Goal: Information Seeking & Learning: Find specific page/section

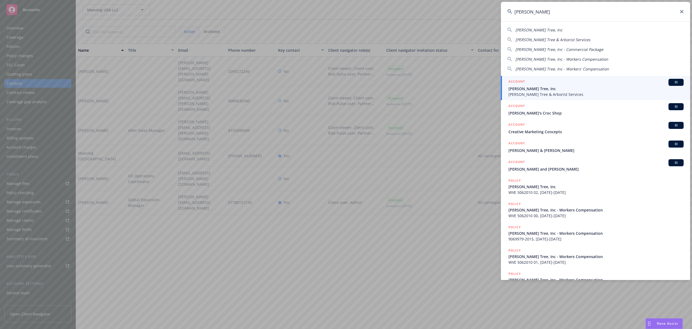
type input "[PERSON_NAME]"
click at [516, 84] on h5 "ACCOUNT" at bounding box center [517, 82] width 16 height 6
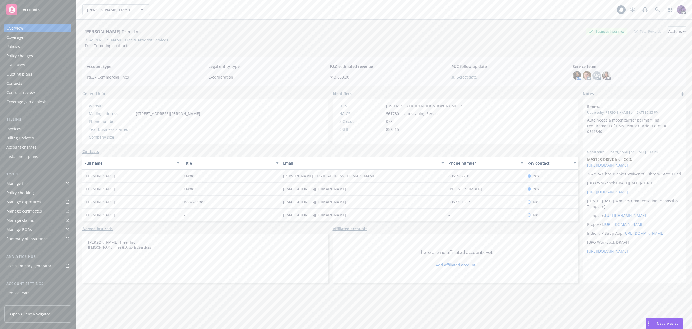
click at [57, 45] on div "Policies" at bounding box center [37, 46] width 63 height 9
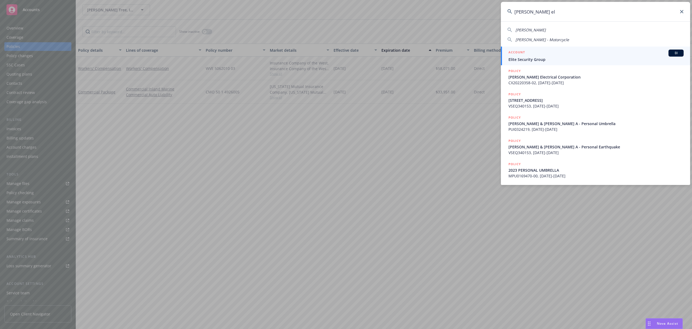
type input "[PERSON_NAME] ele"
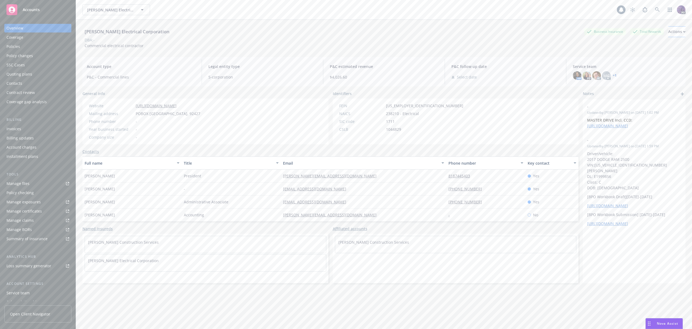
drag, startPoint x: 678, startPoint y: 39, endPoint x: 675, endPoint y: 37, distance: 3.7
click at [678, 39] on div "DBA: -" at bounding box center [383, 40] width 603 height 6
click at [674, 35] on button "Actions" at bounding box center [676, 31] width 17 height 11
click at [647, 67] on link "Copy logging email" at bounding box center [641, 67] width 89 height 11
click at [173, 15] on div "[PERSON_NAME] Electrical Corporation [PERSON_NAME] Electrical Corporation" at bounding box center [349, 9] width 535 height 11
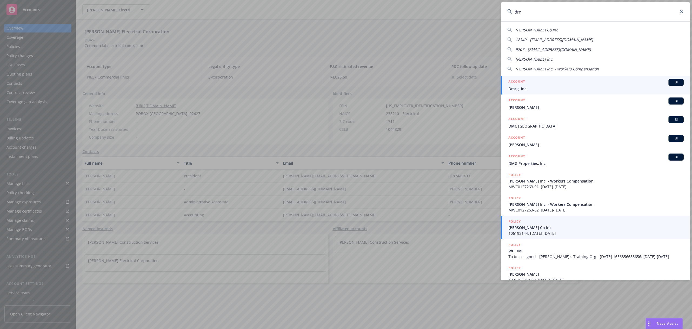
type input "dm"
click at [518, 223] on h5 "POLICY" at bounding box center [515, 220] width 12 height 5
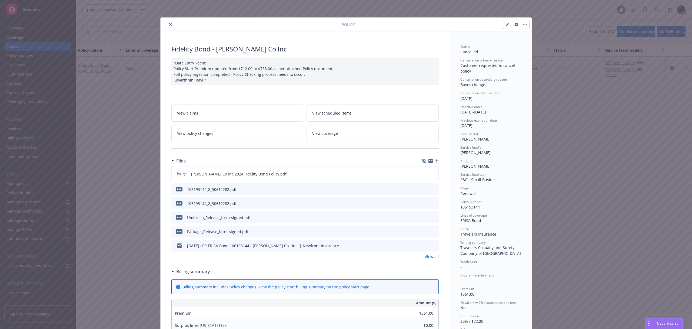
drag, startPoint x: 170, startPoint y: 25, endPoint x: 175, endPoint y: 33, distance: 9.5
click at [169, 25] on button "close" at bounding box center [170, 24] width 6 height 6
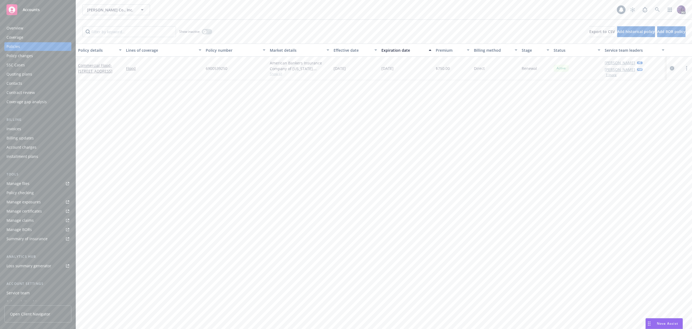
click at [672, 69] on icon "circleInformation" at bounding box center [672, 68] width 4 height 4
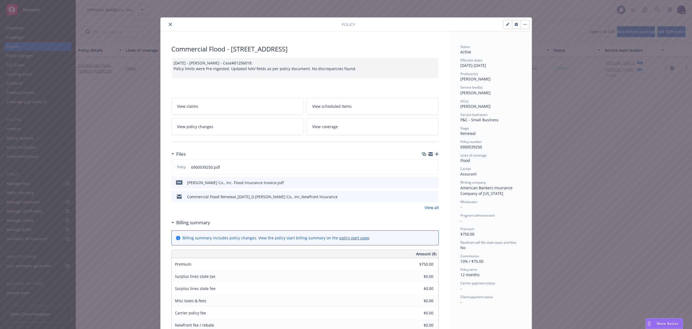
click at [169, 25] on icon "close" at bounding box center [170, 24] width 3 height 3
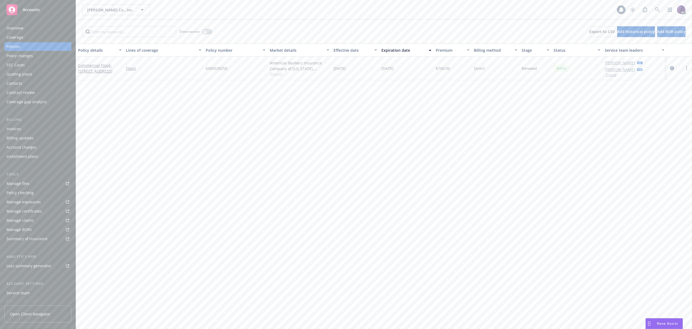
click at [200, 17] on div "[PERSON_NAME] Co., Inc. [PERSON_NAME] Co., Inc. 1 PD" at bounding box center [384, 9] width 616 height 19
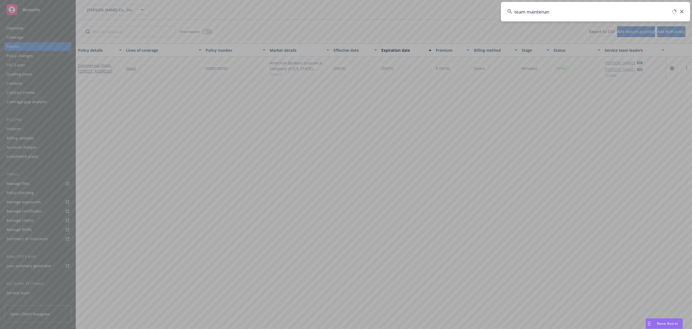
type input "team maintenanc"
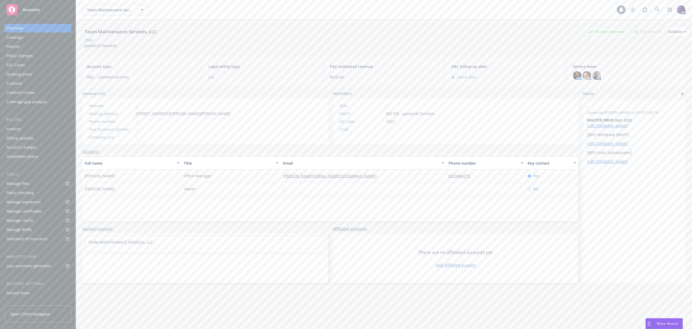
click at [45, 50] on div "Policies" at bounding box center [37, 46] width 63 height 9
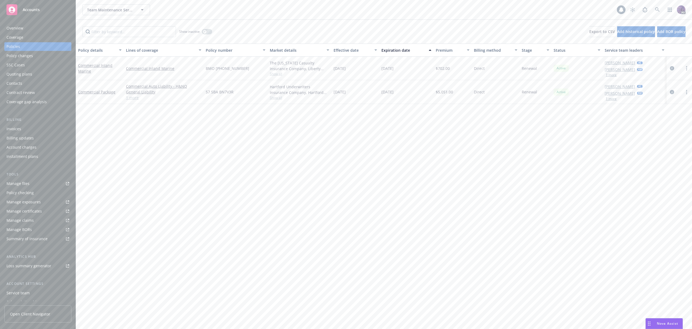
click at [137, 98] on link "1 more" at bounding box center [163, 98] width 75 height 6
